Goal: Information Seeking & Learning: Learn about a topic

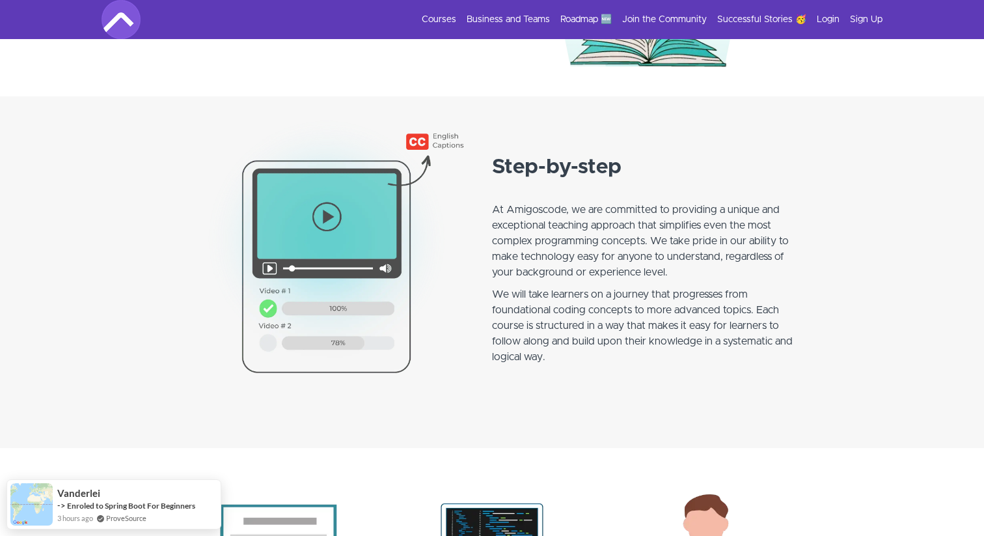
scroll to position [985, 0]
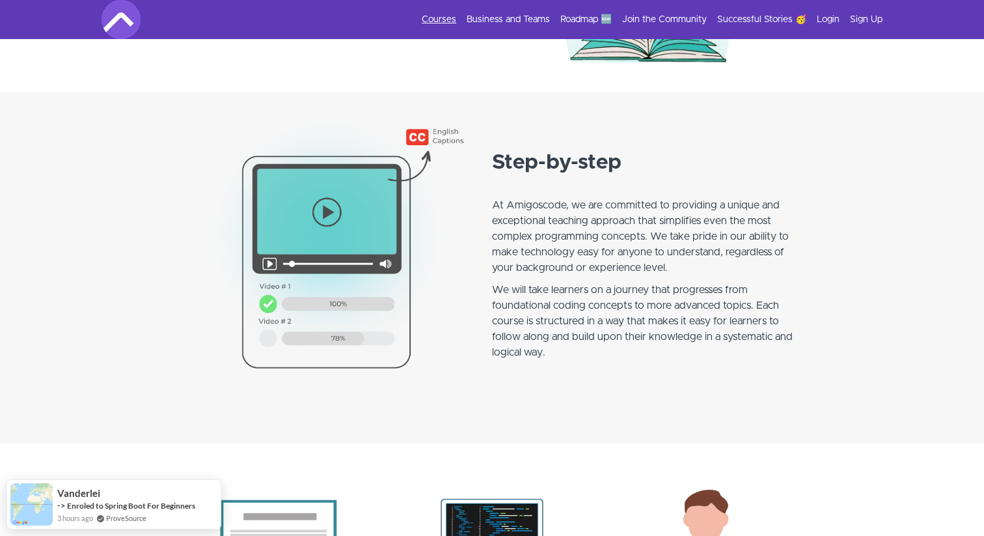
click at [450, 17] on link "Courses" at bounding box center [439, 19] width 34 height 13
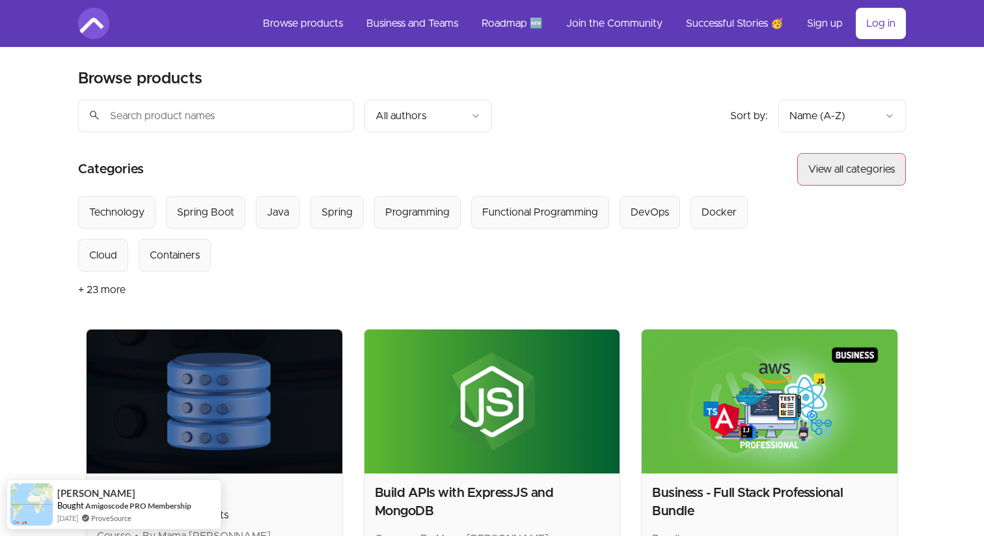
click at [851, 159] on button "View all categories" at bounding box center [851, 169] width 109 height 33
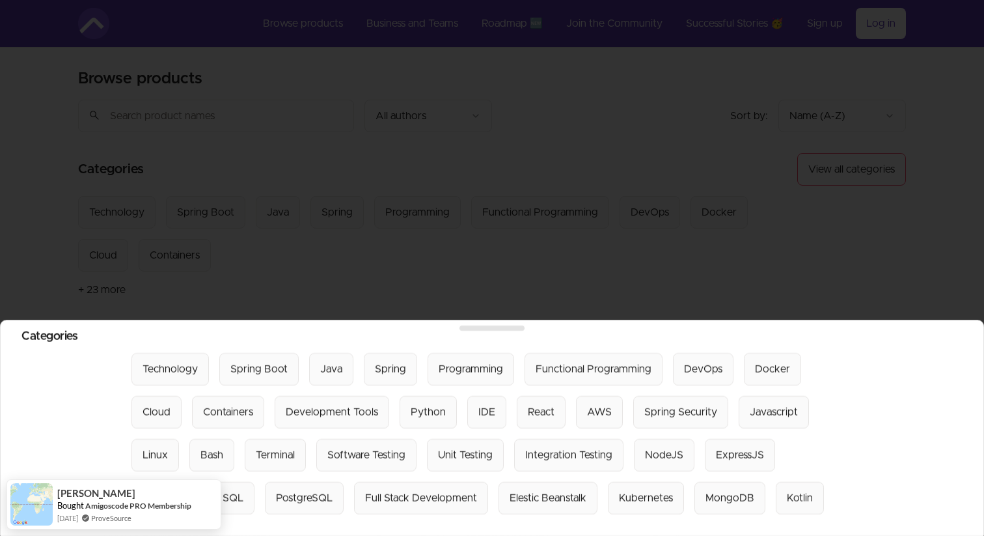
click at [891, 206] on div at bounding box center [492, 268] width 984 height 536
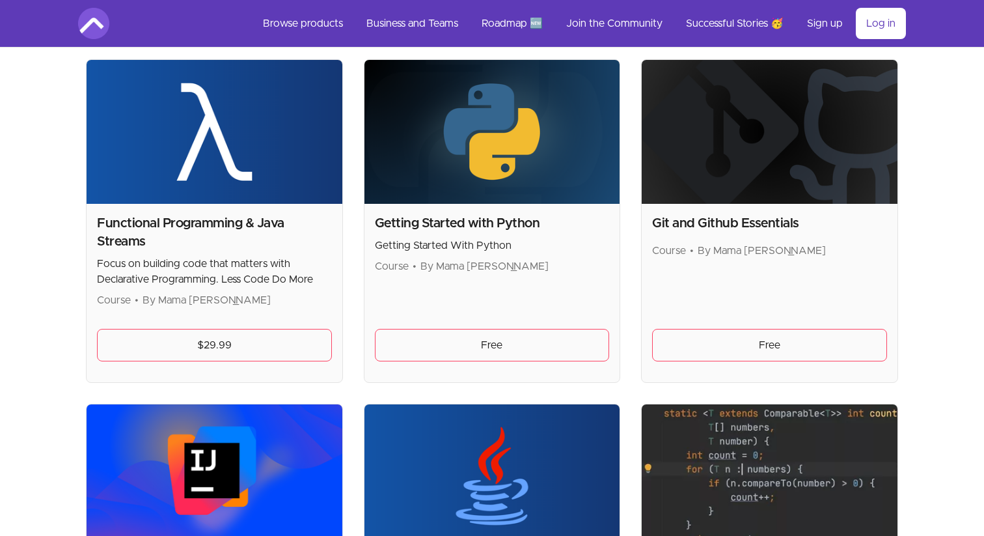
scroll to position [921, 0]
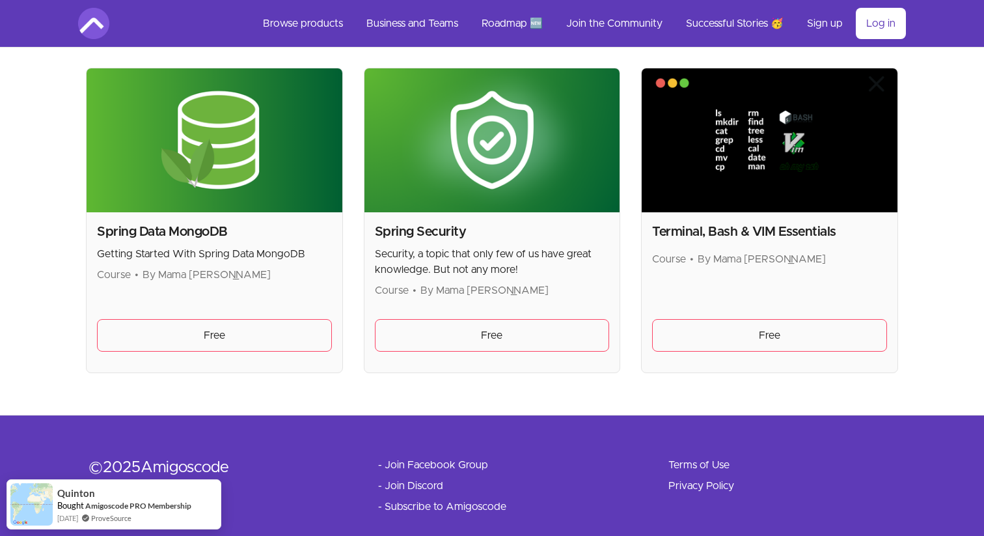
scroll to position [3514, 0]
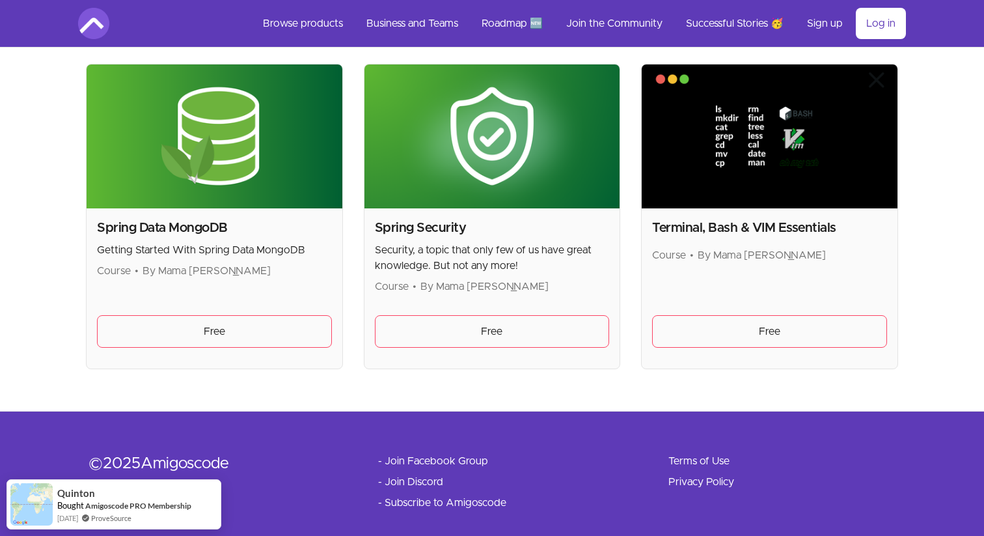
click at [727, 234] on h2 "Terminal, Bash & VIM Essentials" at bounding box center [769, 228] width 235 height 18
click at [717, 226] on h2 "Terminal, Bash & VIM Essentials" at bounding box center [769, 228] width 235 height 18
click at [768, 323] on link "Free" at bounding box center [769, 331] width 235 height 33
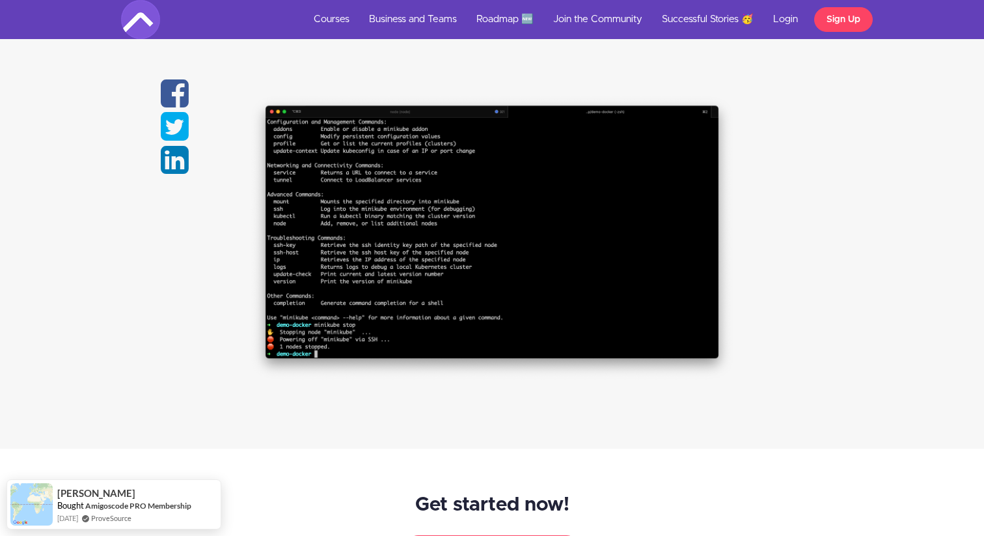
scroll to position [679, 0]
